Goal: Information Seeking & Learning: Learn about a topic

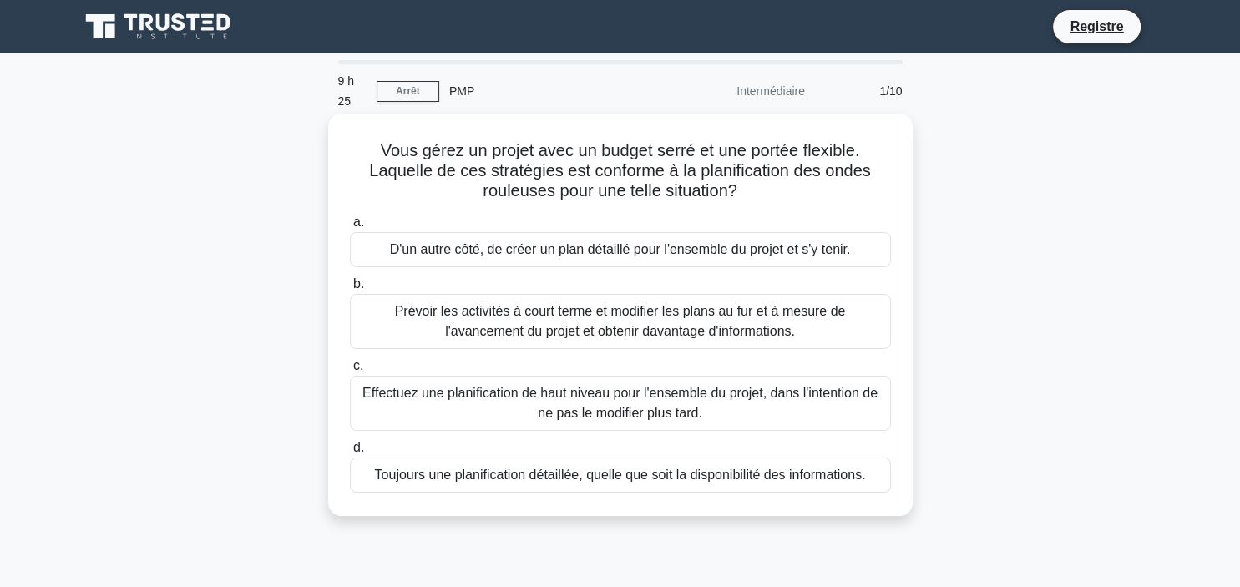
click at [678, 299] on div "Prévoir les activités à court terme et modifier les plans au fur et à mesure de…" at bounding box center [620, 321] width 541 height 55
click at [350, 290] on input "b. Prévoir les activités à court terme et modifier les plans au fur et à mesure…" at bounding box center [350, 284] width 0 height 11
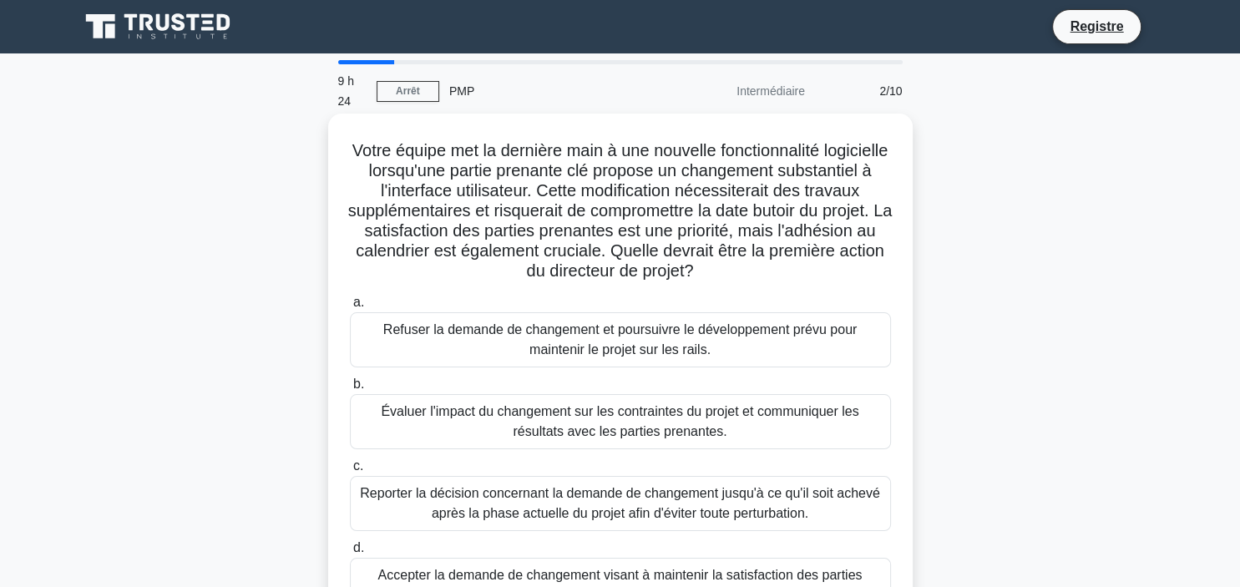
click at [599, 429] on div "Évaluer l'impact du changement sur les contraintes du projet et communiquer les…" at bounding box center [620, 421] width 541 height 55
click at [350, 390] on input "b. Évaluer l'impact du changement sur les contraintes du projet et communiquer …" at bounding box center [350, 384] width 0 height 11
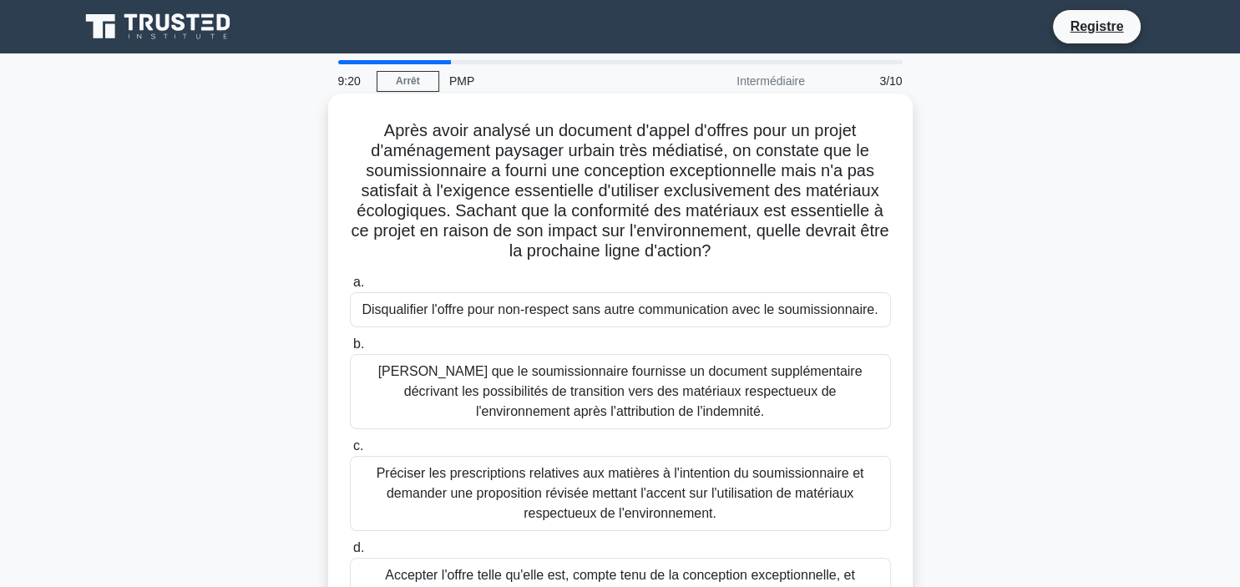
click at [589, 401] on div "Demander que le soumissionnaire fournisse un document supplémentaire décrivant …" at bounding box center [620, 391] width 541 height 75
click at [350, 350] on input "b. Demander que le soumissionnaire fournisse un document supplémentaire décriva…" at bounding box center [350, 344] width 0 height 11
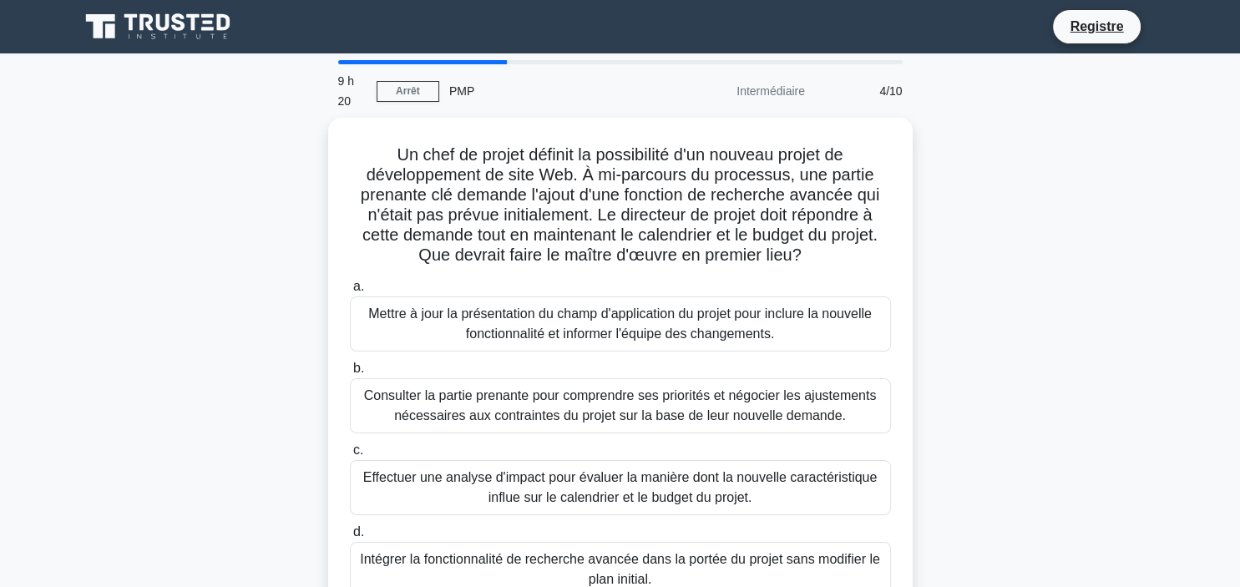
click at [589, 401] on div "Consulter la partie prenante pour comprendre ses priorités et négocier les ajus…" at bounding box center [620, 405] width 541 height 55
click at [350, 374] on input "b. Consulter la partie prenante pour comprendre ses priorités et négocier les a…" at bounding box center [350, 368] width 0 height 11
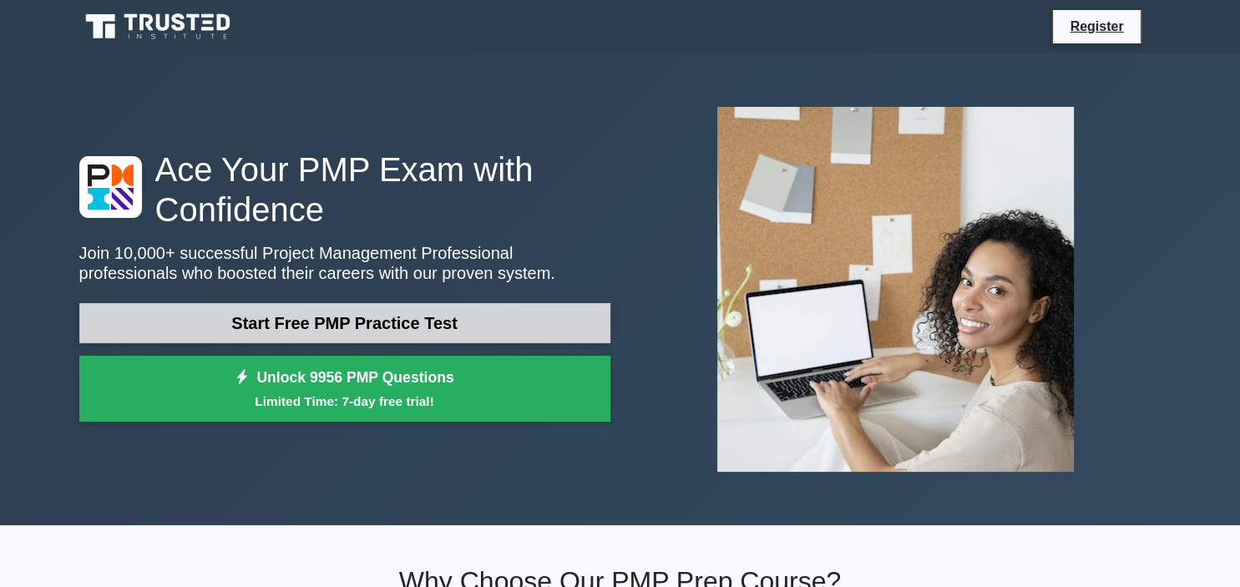
click at [347, 323] on link "Start Free PMP Practice Test" at bounding box center [344, 323] width 531 height 40
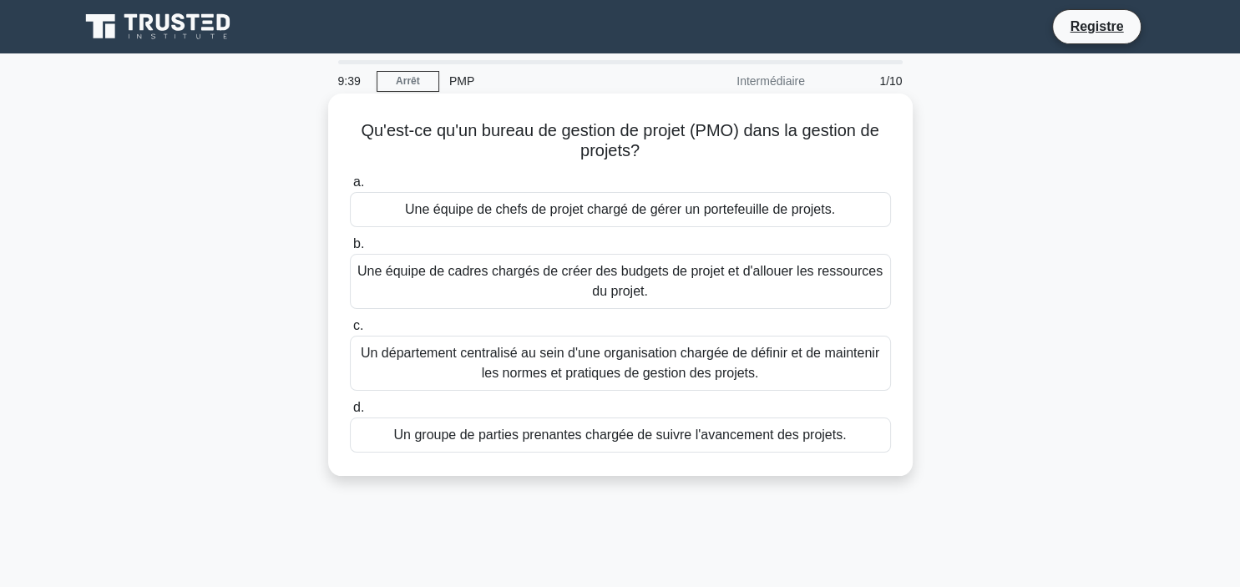
click at [529, 232] on div "a. Une équipe de chefs de projet chargé de gérer un portefeuille de projets. b.…" at bounding box center [620, 312] width 561 height 287
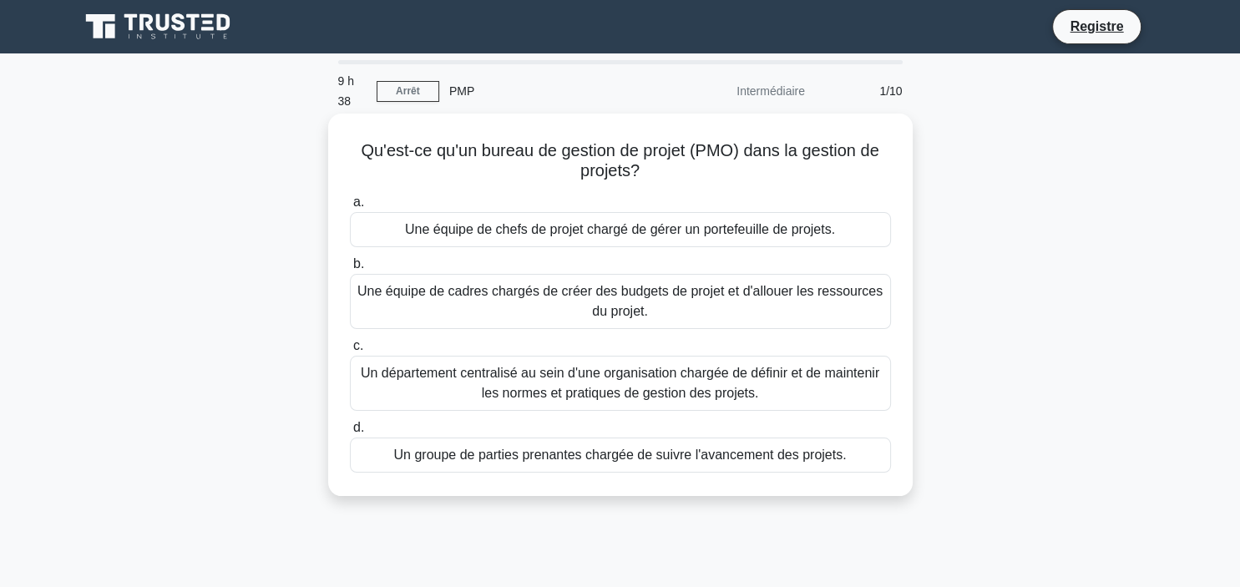
click at [538, 222] on div "Une équipe de chefs de projet chargé de gérer un portefeuille de projets." at bounding box center [620, 229] width 541 height 35
click at [350, 208] on input "a. Une équipe de chefs de projet chargé de gérer un portefeuille de projets." at bounding box center [350, 202] width 0 height 11
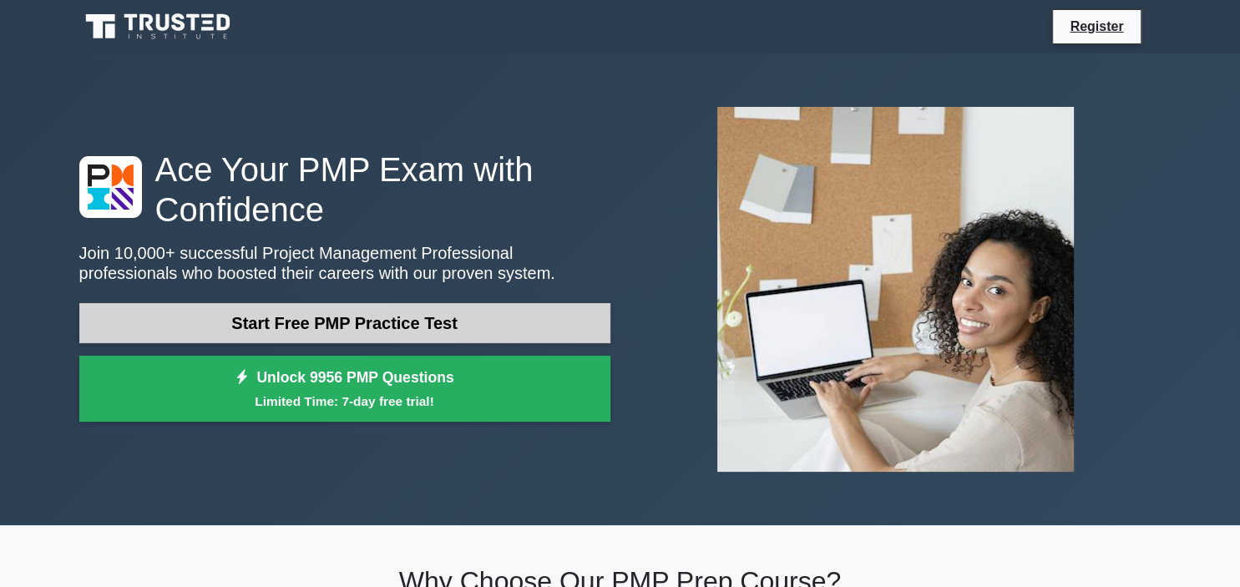
click at [309, 336] on link "Start Free PMP Practice Test" at bounding box center [344, 323] width 531 height 40
